Goal: Entertainment & Leisure: Consume media (video, audio)

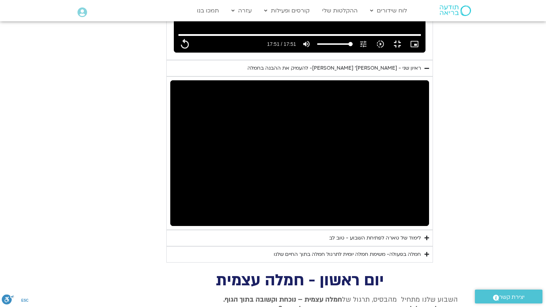
type input "1071.88"
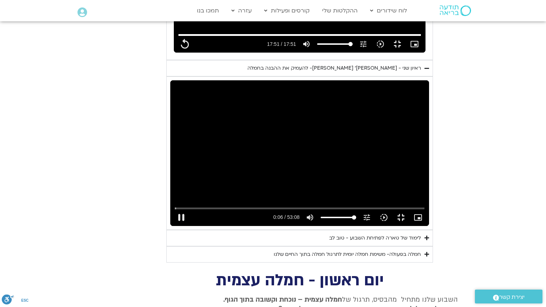
type input "6.244794"
type input "1071.88"
type input "6.311964"
type input "1071.88"
type input "6.407923"
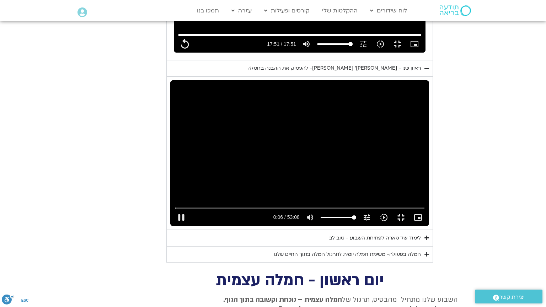
type input "1071.88"
type input "6.539317"
type input "1071.88"
type input "6.673032"
type input "1071.88"
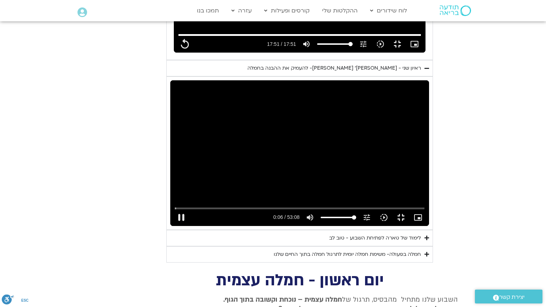
type input "6.800586"
type input "1071.88"
type input "6.927659"
type input "1071.88"
type input "7.054009"
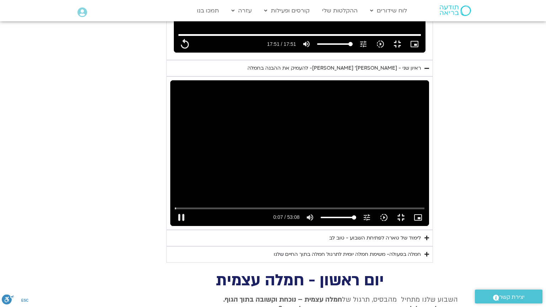
type input "1071.88"
type input "7.186018"
type input "1071.88"
type input "7.318849"
type input "1071.88"
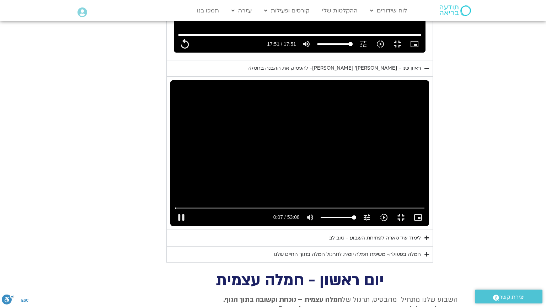
type input "7.448316"
type input "1071.88"
type input "7.580102"
type input "1071.88"
type input "7.714963"
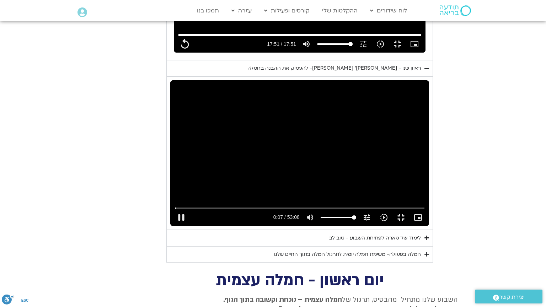
type input "1071.88"
type input "7.944573"
type input "1071.88"
type input "7.979882"
type input "1071.88"
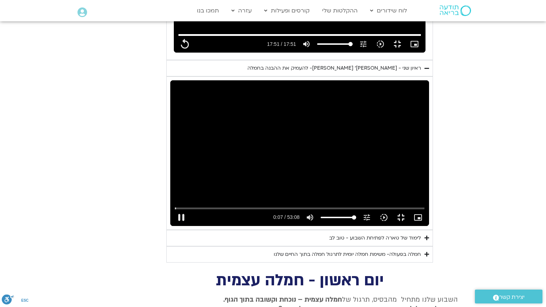
type input "8.11345"
type input "1071.88"
type input "8.246681"
type input "1071.88"
type input "8.495337"
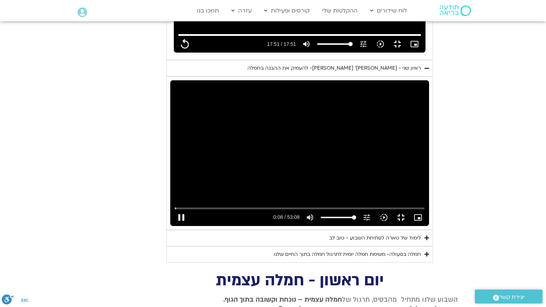
type input "1071.88"
type input "8.528775"
type input "1071.88"
type input "8.650106"
type input "1071.88"
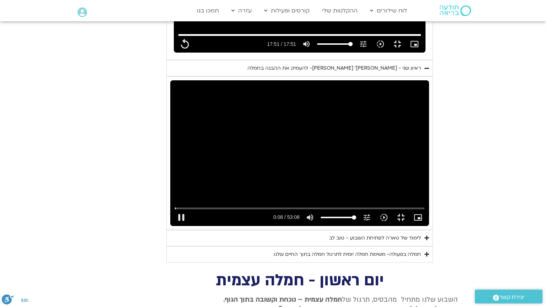
type input "8.780276"
type input "1071.88"
type input "8.913473"
type input "1071.88"
type input "9.047942"
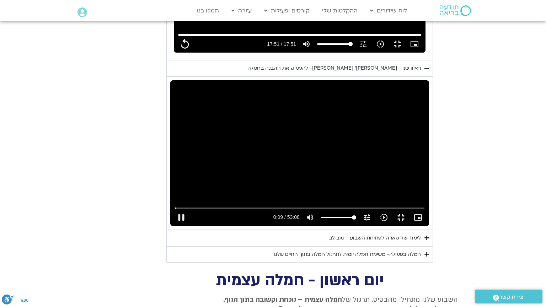
type input "1071.88"
type input "9.180371"
type input "1071.88"
type input "9.314591"
type input "1071.88"
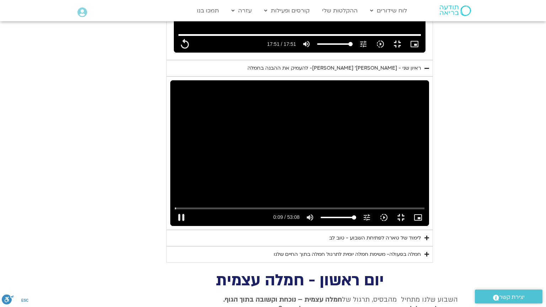
type input "9.447817"
type input "1071.88"
type input "9.581595"
type input "1071.88"
type input "9.70912"
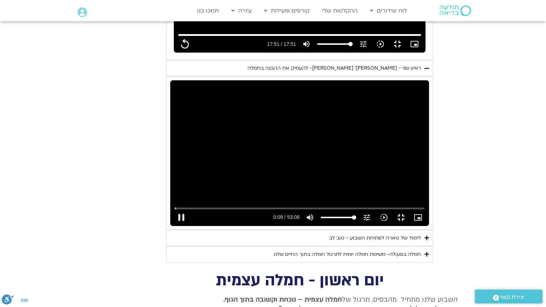
type input "1071.88"
type input "9.838299"
type input "1071.88"
type input "9.963894"
type input "1071.88"
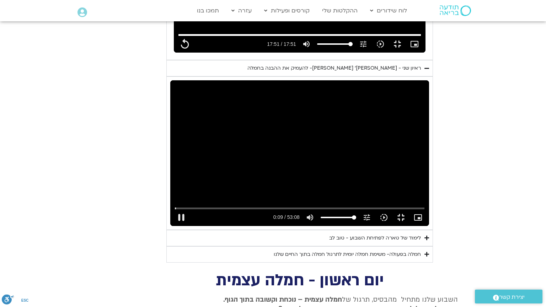
type input "10.098056"
type input "1071.88"
type input "10.232366"
type input "1071.88"
type input "10.364197"
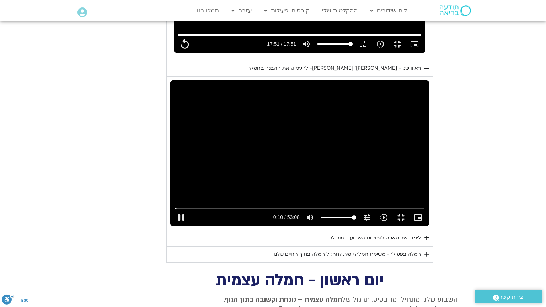
type input "1071.88"
type input "10.499083"
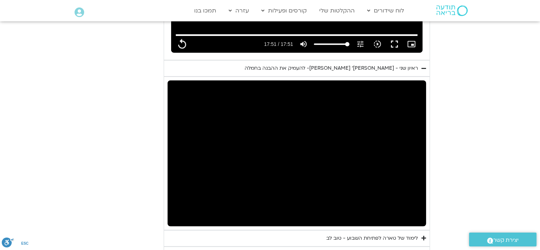
type input "1071.88"
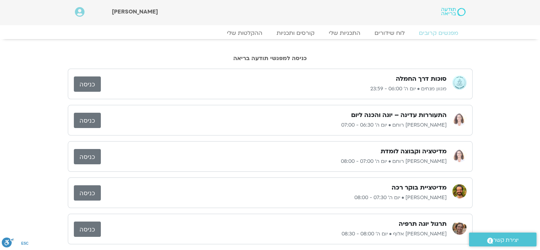
click at [88, 83] on link "כניסה" at bounding box center [87, 83] width 27 height 15
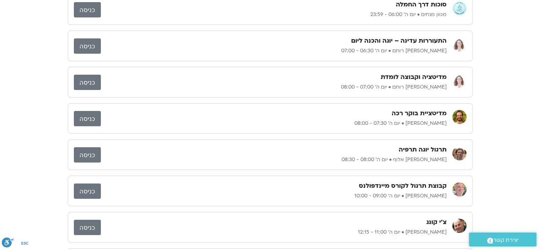
scroll to position [107, 0]
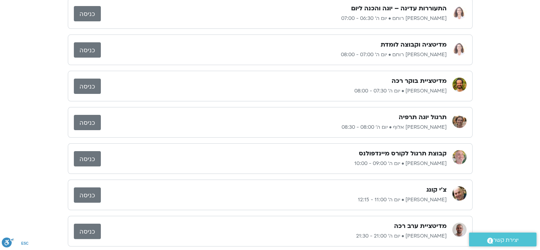
click at [88, 156] on link "כניסה" at bounding box center [87, 158] width 27 height 15
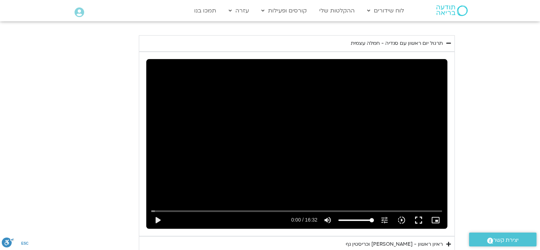
scroll to position [719, 0]
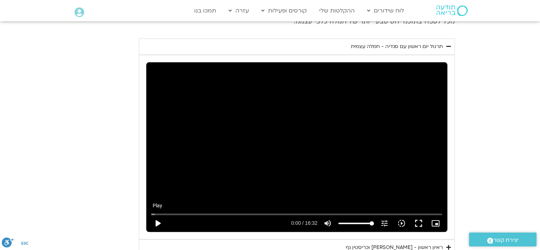
click at [158, 215] on button "play_arrow" at bounding box center [157, 223] width 17 height 17
click at [200, 187] on div "Skip ad 1:57 play_arrow 0:00 / 16:32 volume_up Mute tune Resolution Auto 240p s…" at bounding box center [296, 146] width 301 height 169
click at [418, 215] on button "fullscreen" at bounding box center [418, 223] width 17 height 17
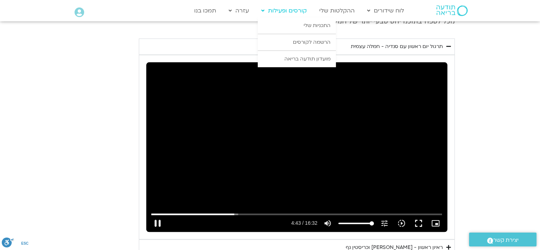
type input "283.408945"
